Goal: Transaction & Acquisition: Purchase product/service

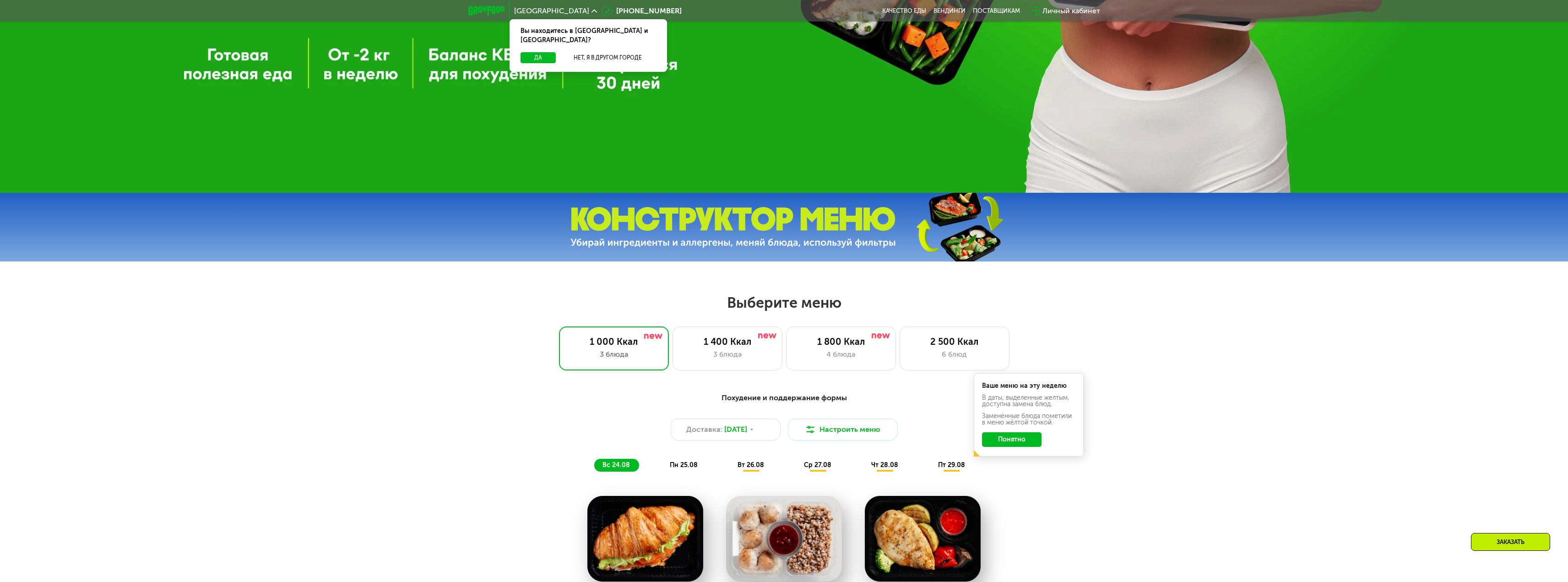
scroll to position [687, 0]
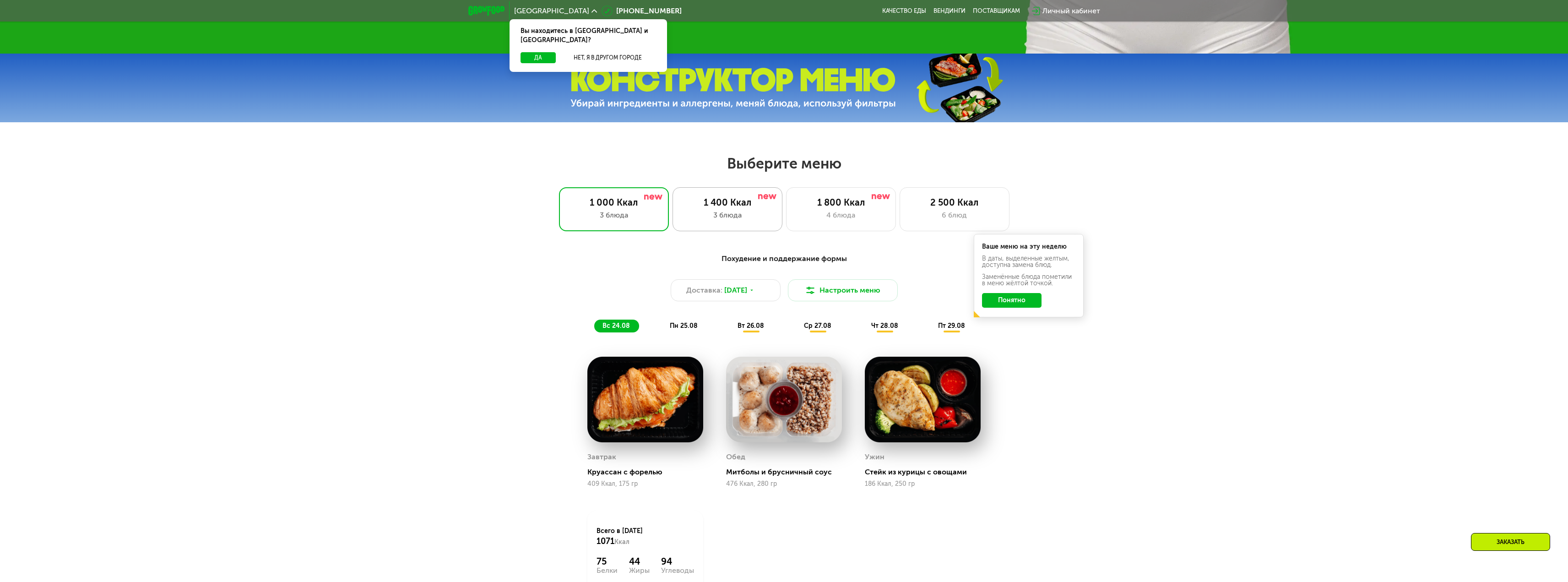
click at [744, 208] on div "1 400 Ккал" at bounding box center [728, 202] width 91 height 11
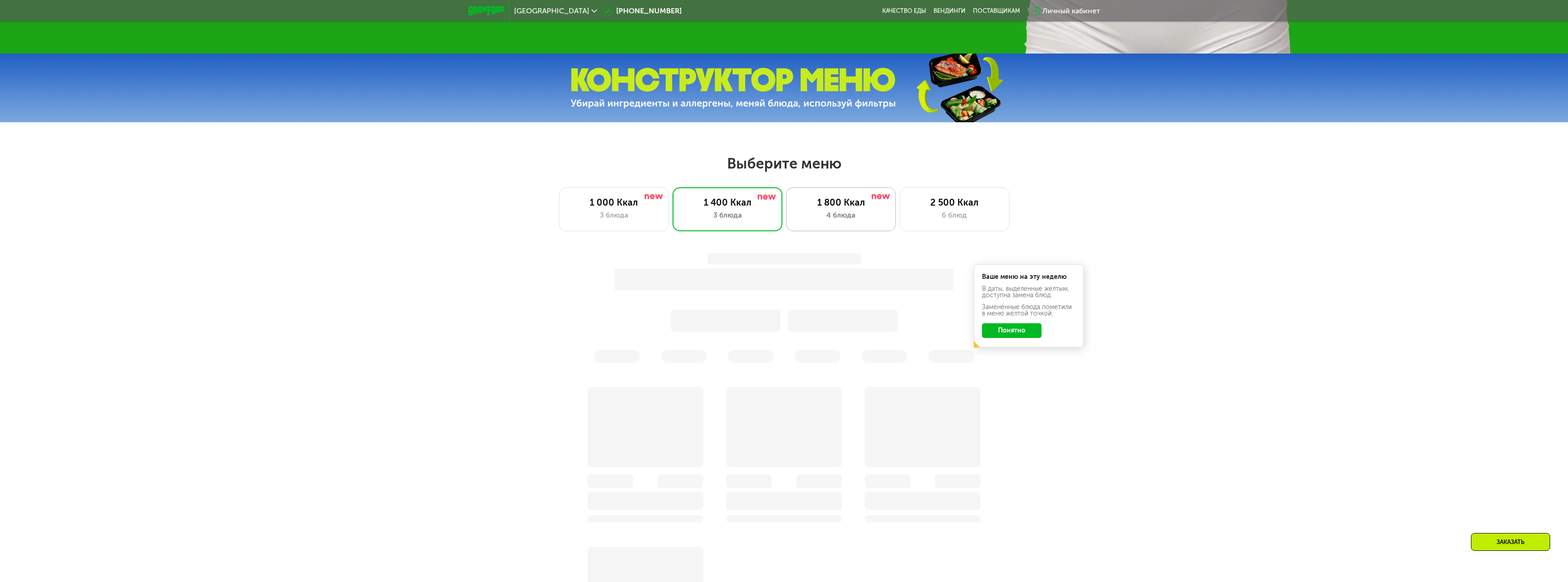
click at [874, 217] on div "4 блюда" at bounding box center [841, 214] width 91 height 11
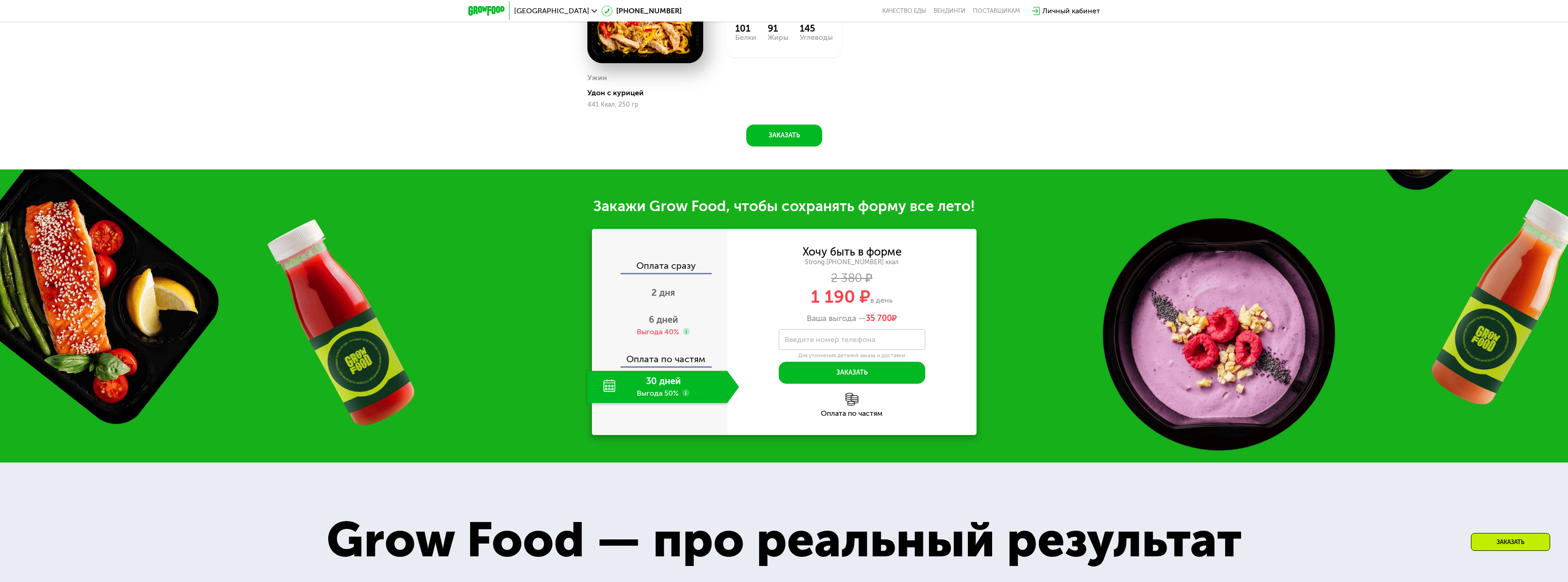
scroll to position [1145, 0]
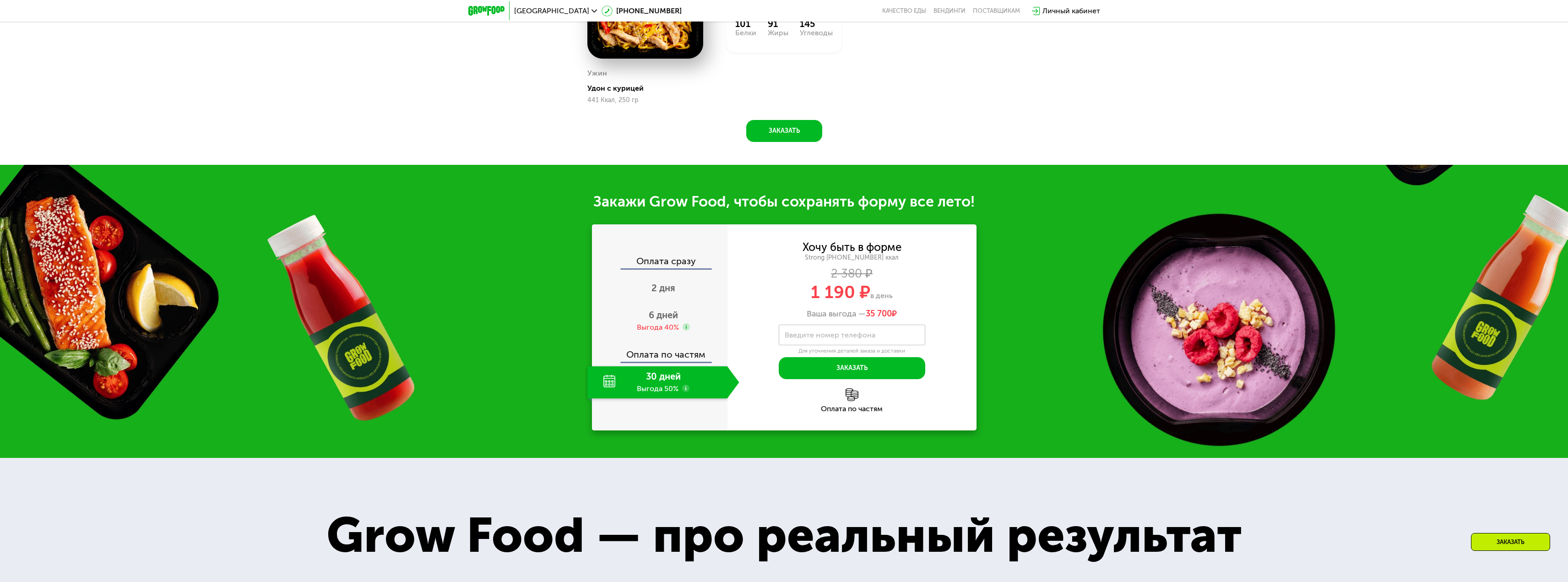
click at [651, 399] on div "30 дней Выгода 50%" at bounding box center [658, 382] width 140 height 32
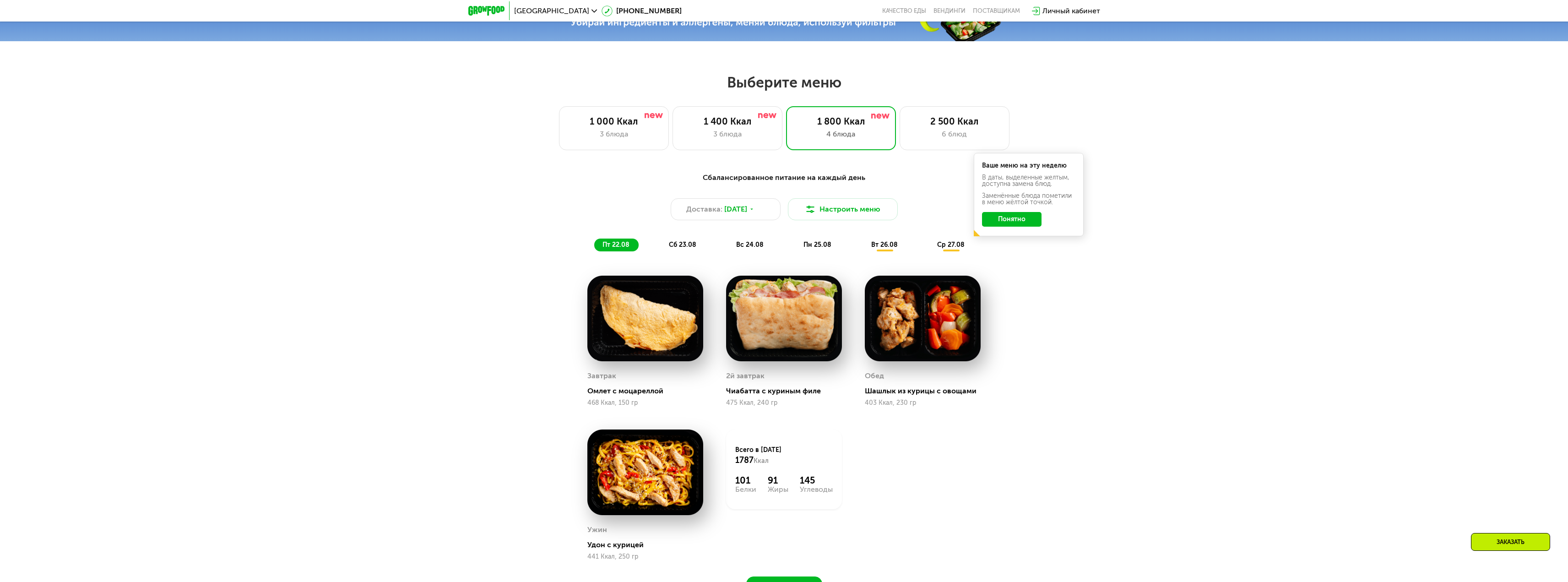
scroll to position [733, 0]
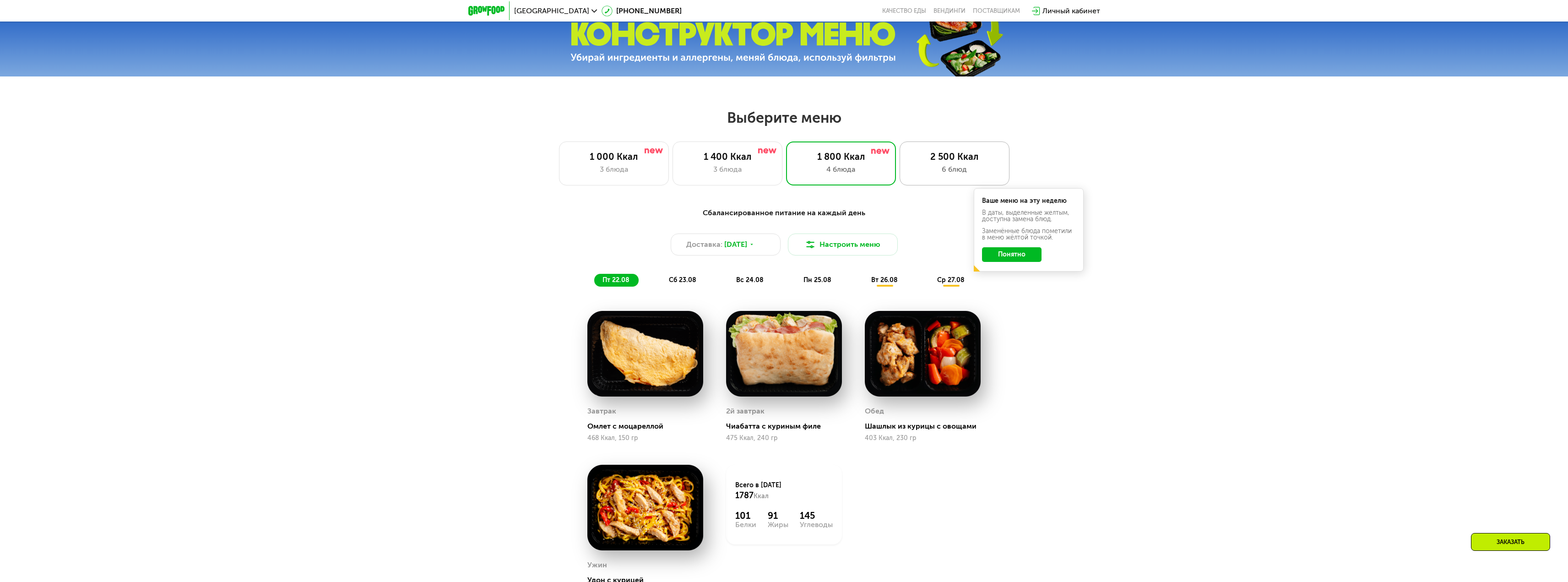
click at [941, 170] on div "6 блюд" at bounding box center [954, 169] width 91 height 11
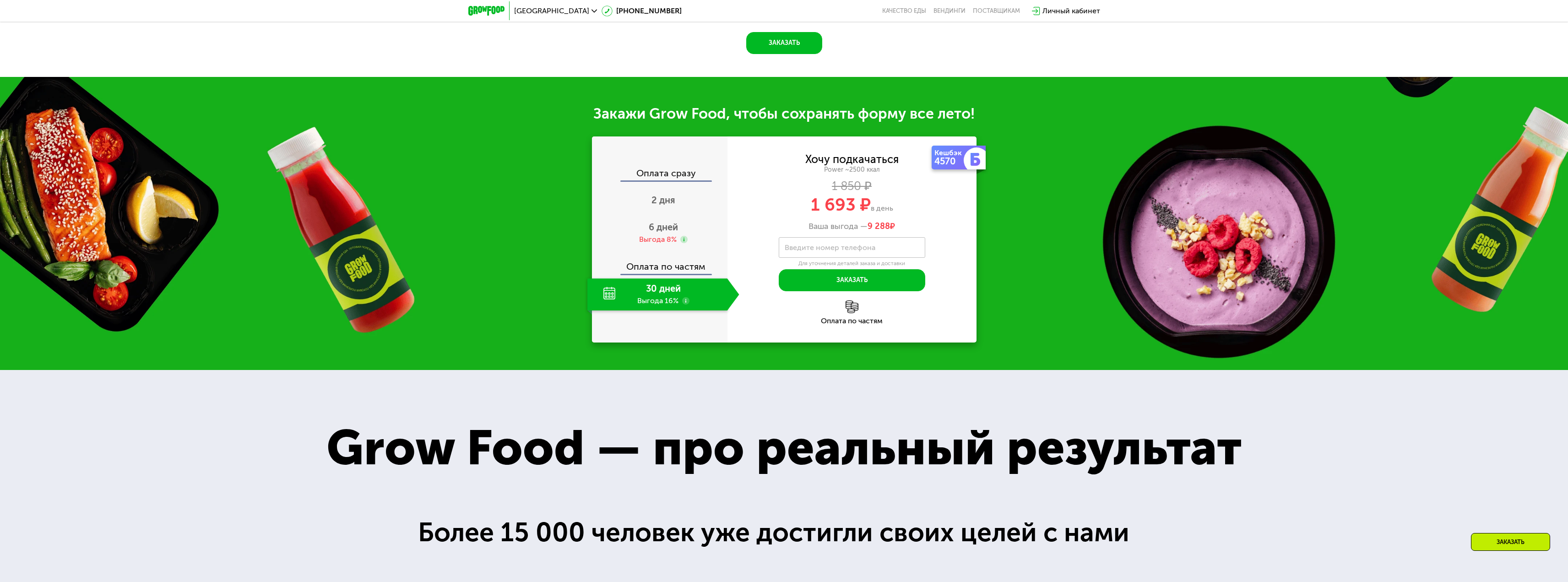
scroll to position [1282, 0]
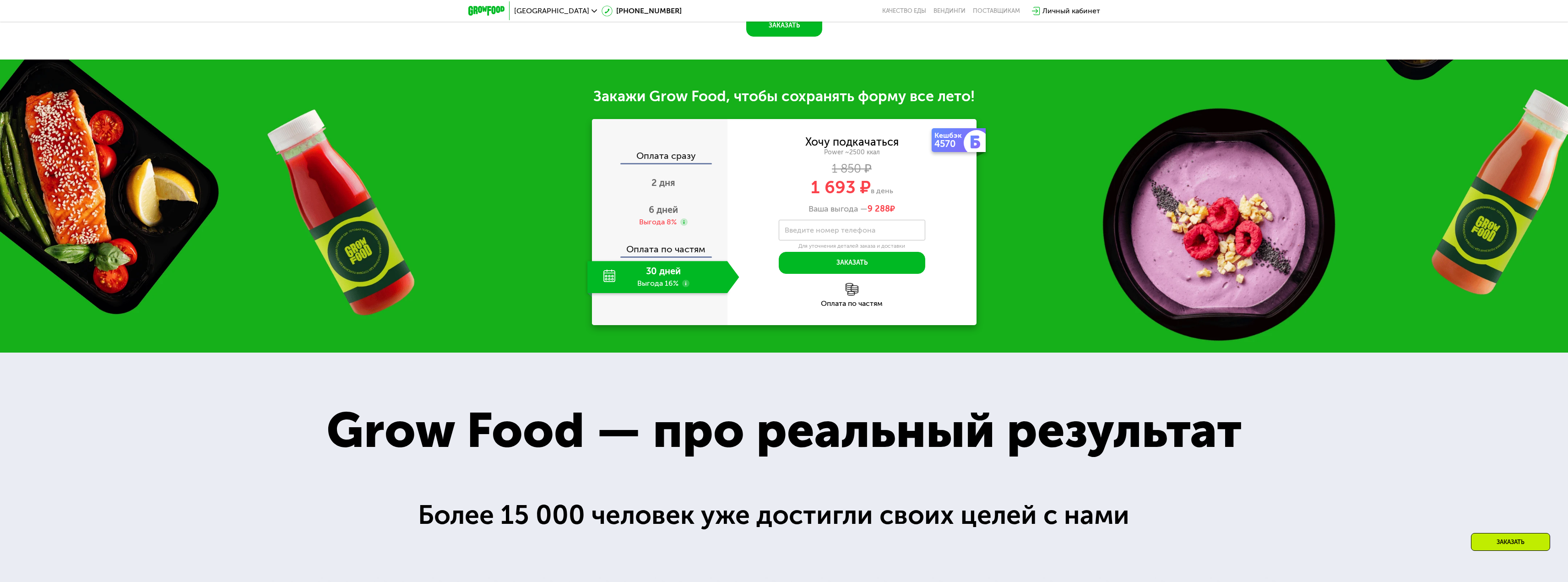
click at [608, 293] on div "30 дней Выгода 16%" at bounding box center [658, 277] width 140 height 32
click at [664, 188] on span "2 дня" at bounding box center [663, 182] width 24 height 11
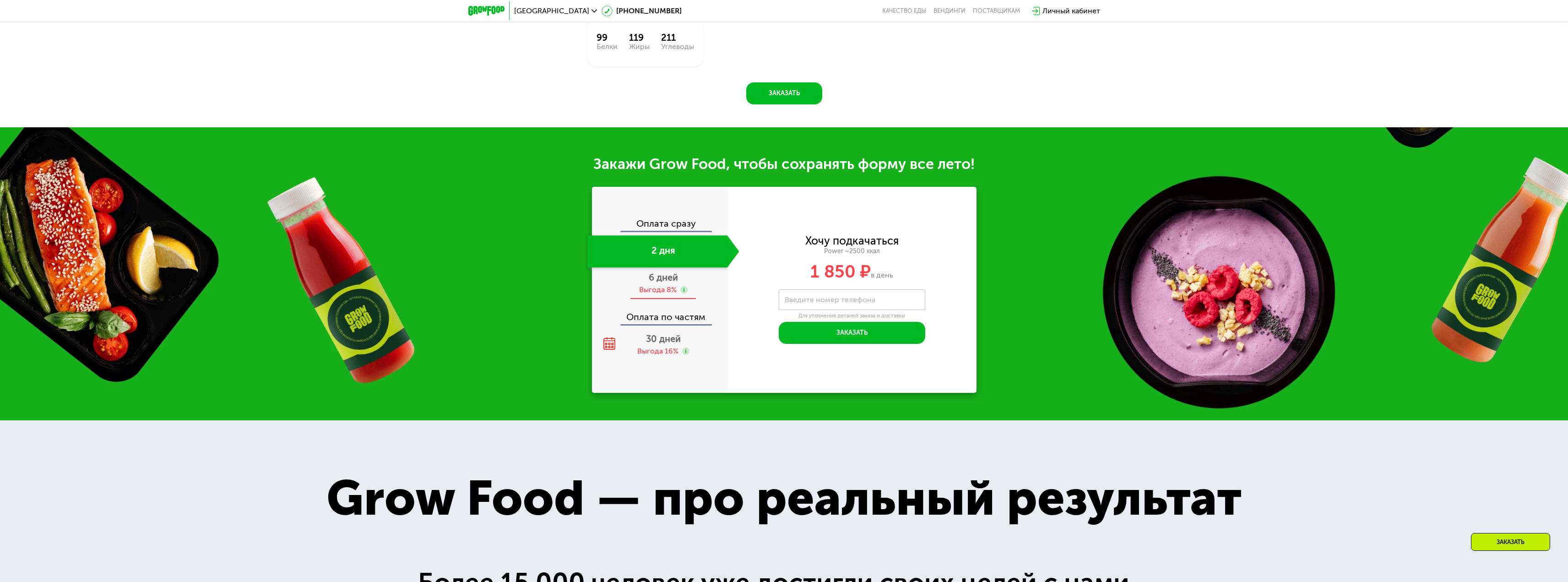
click at [661, 283] on span "6 дней" at bounding box center [663, 277] width 30 height 11
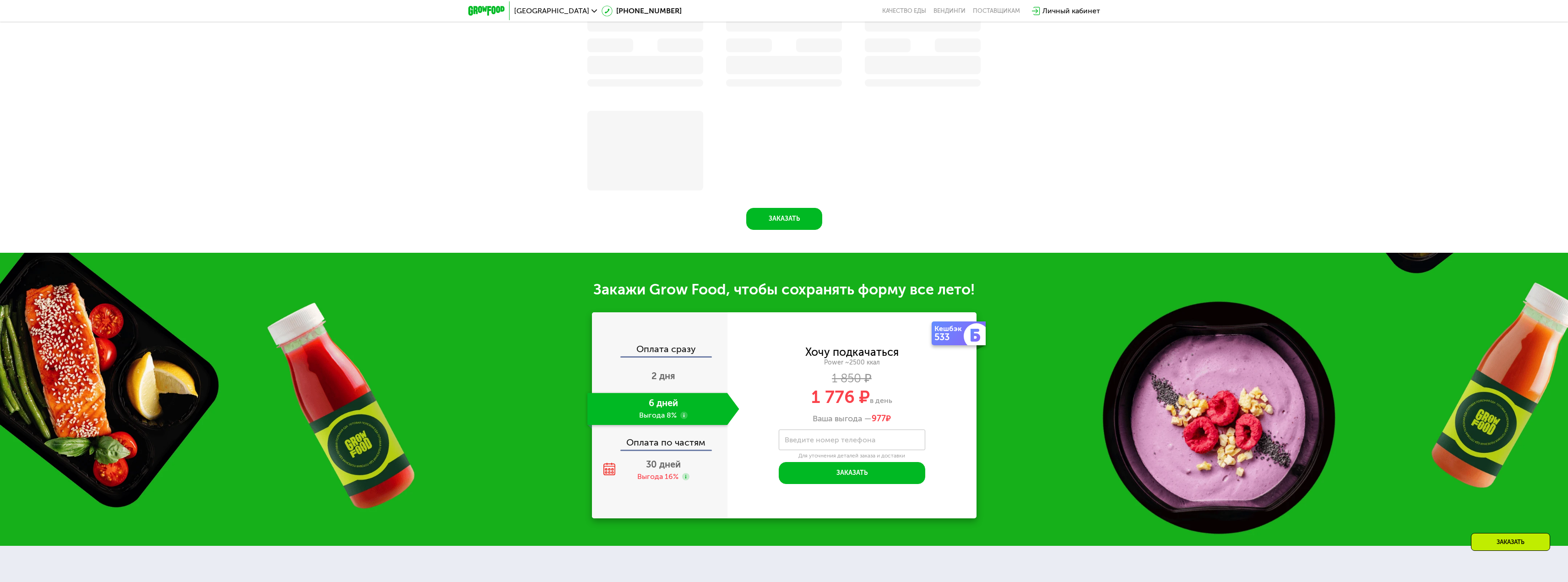
scroll to position [1325, 0]
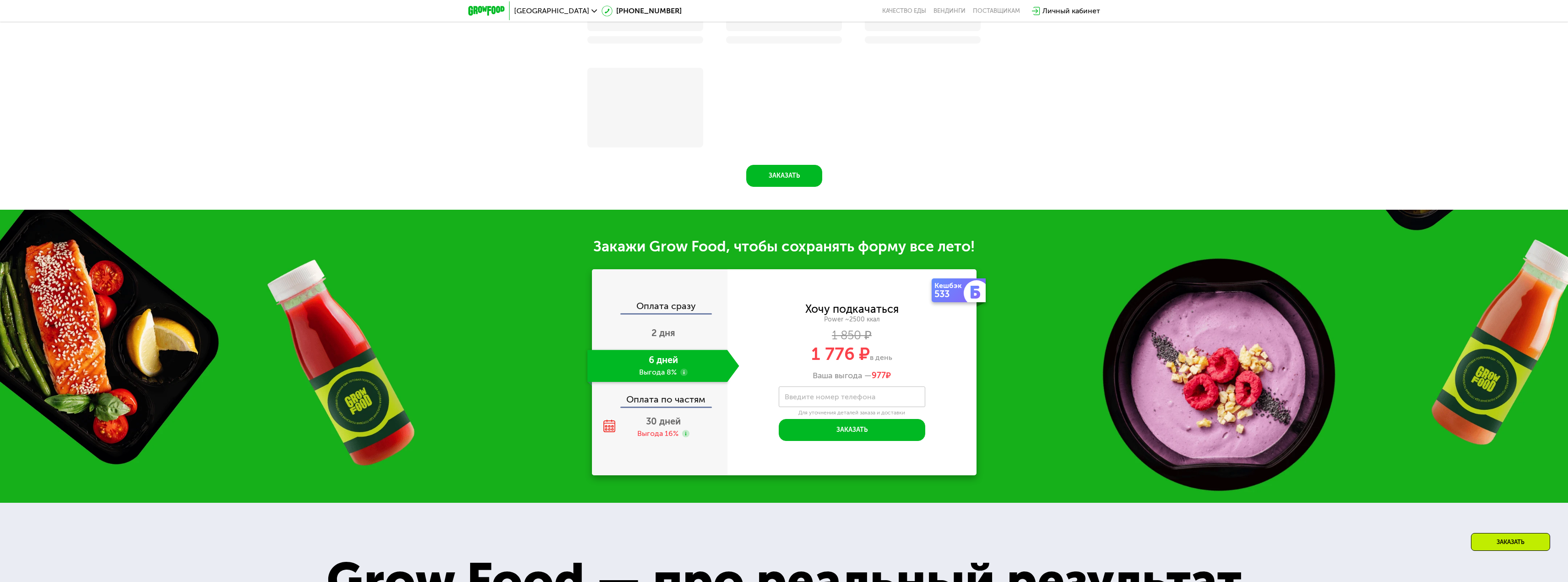
click at [656, 399] on div "Оплата по частям" at bounding box center [660, 396] width 134 height 21
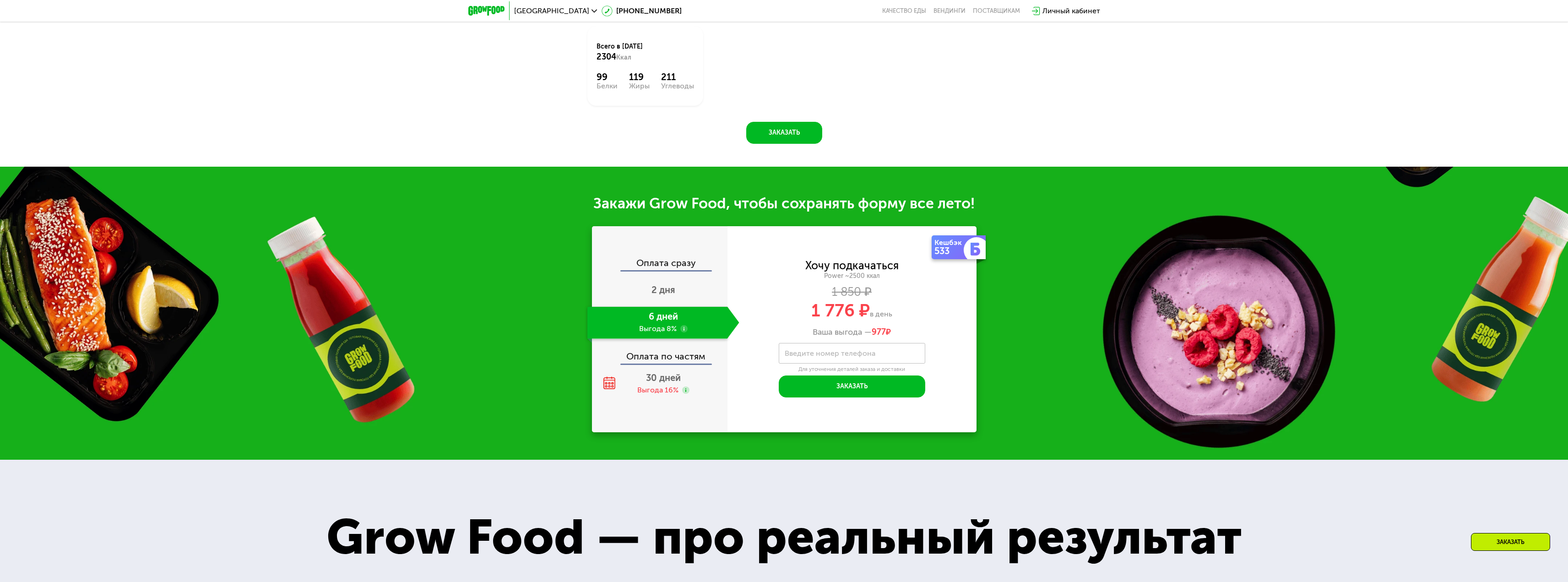
scroll to position [1282, 0]
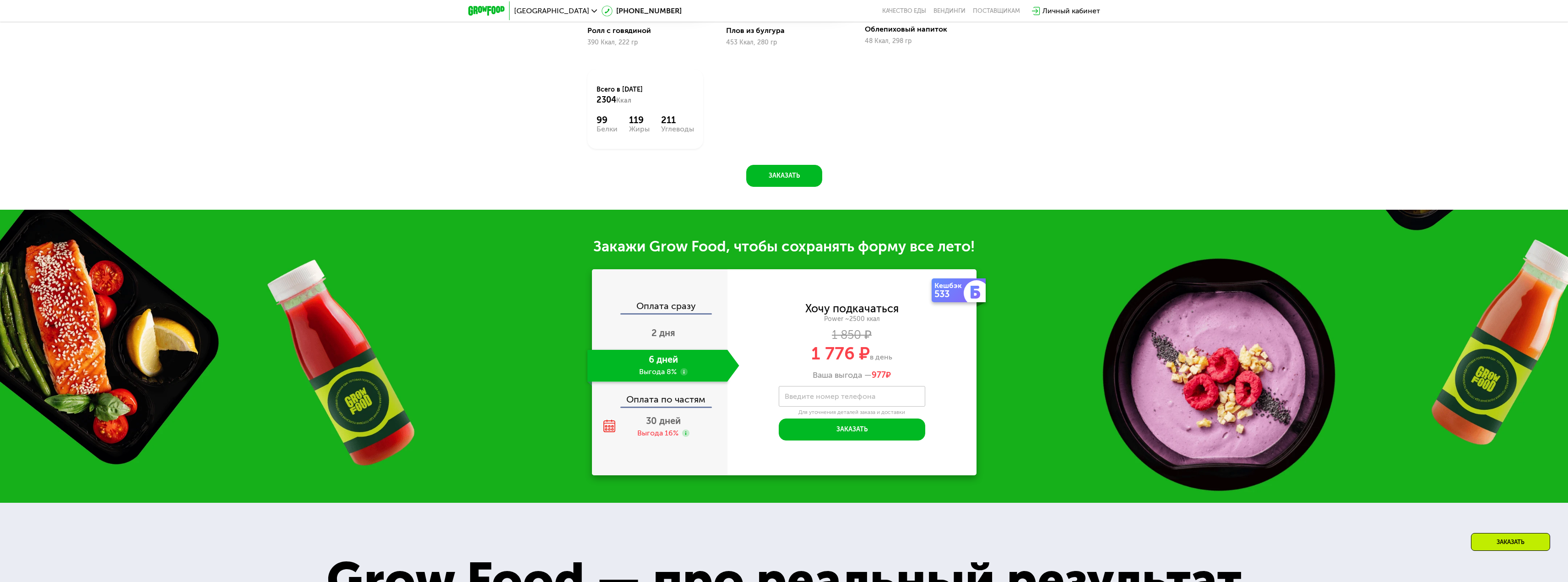
click at [657, 406] on div "Оплата по частям" at bounding box center [660, 396] width 134 height 21
click at [653, 431] on div "30 дней Выгода 16%" at bounding box center [663, 427] width 152 height 32
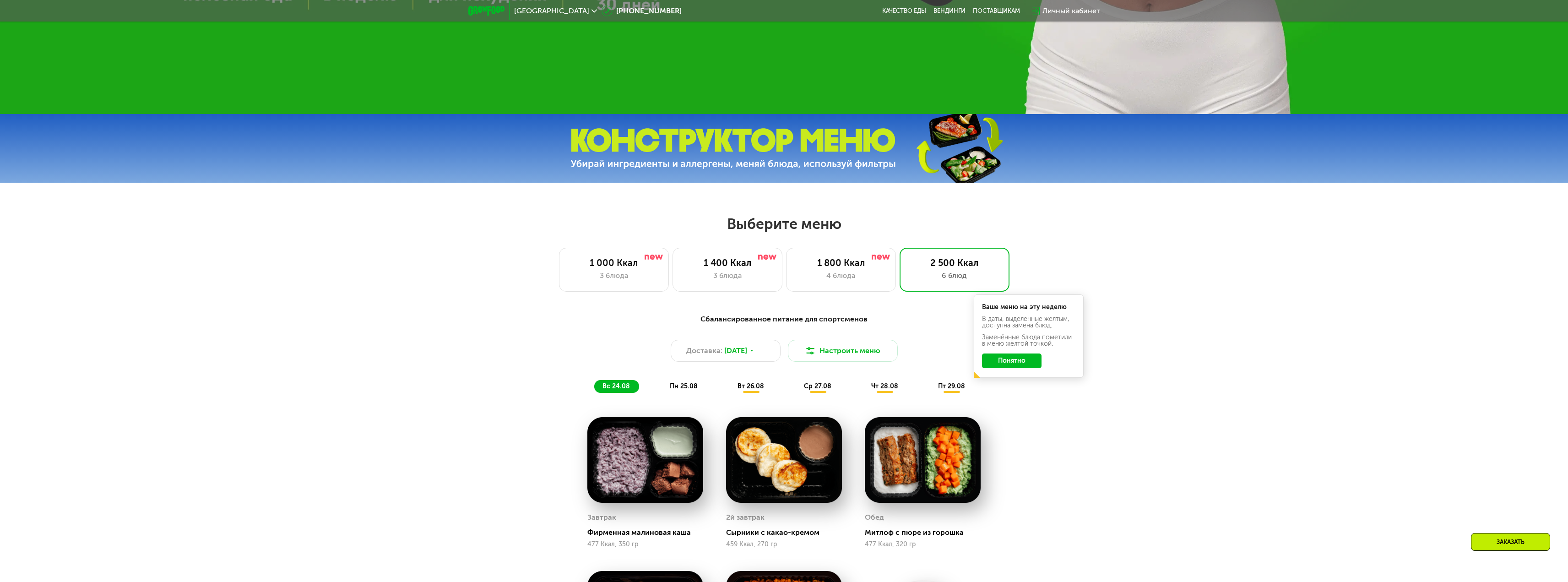
scroll to position [595, 0]
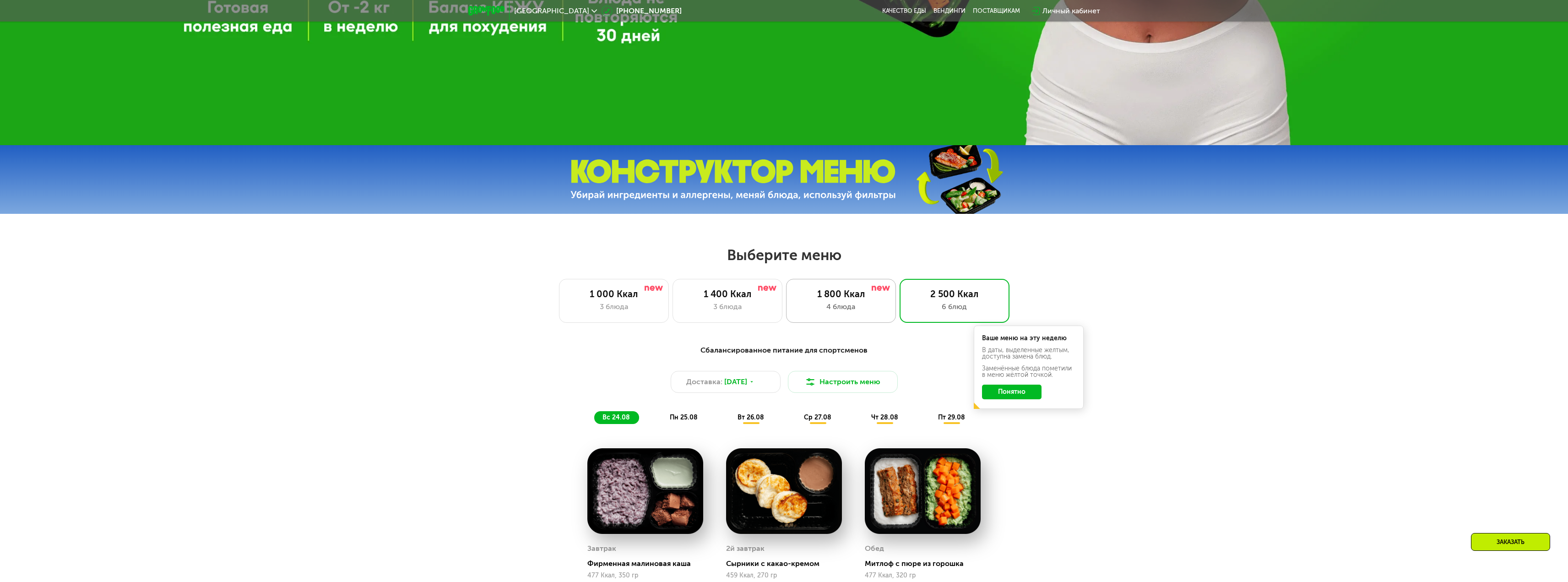
click at [833, 300] on div "1 800 Ккал" at bounding box center [841, 294] width 91 height 11
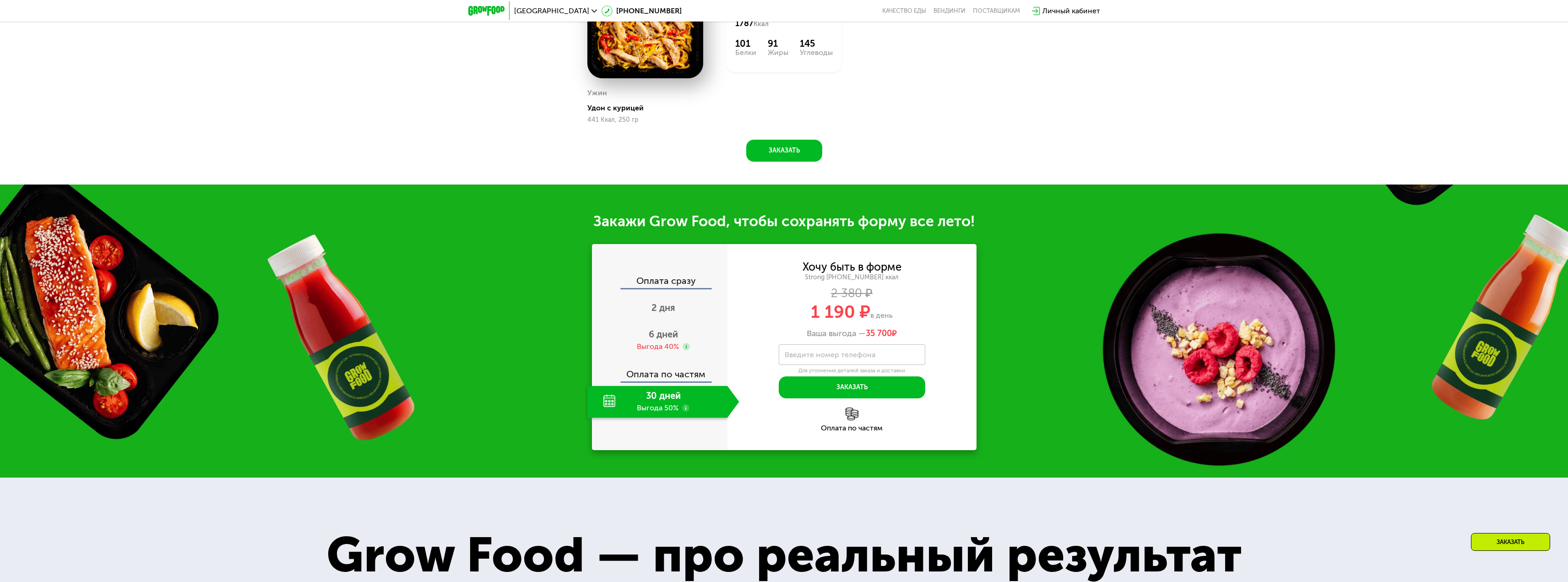
scroll to position [1236, 0]
